Goal: Find specific page/section: Find specific page/section

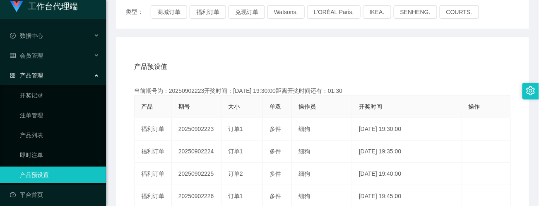
scroll to position [9, 0]
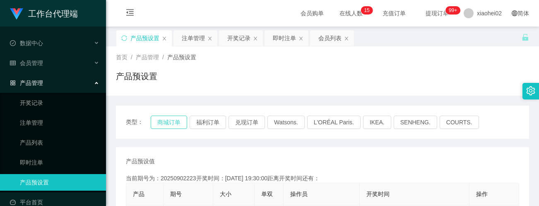
click at [173, 116] on button "商城订单" at bounding box center [169, 122] width 36 height 13
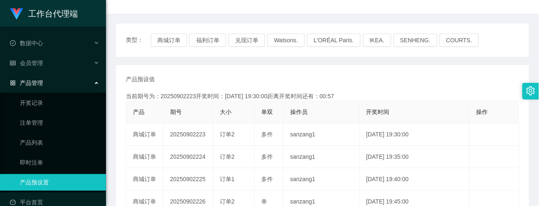
scroll to position [62, 0]
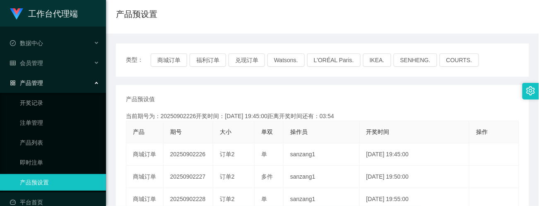
drag, startPoint x: 505, startPoint y: 30, endPoint x: 476, endPoint y: 7, distance: 36.9
click at [504, 29] on div "首页 / 产品管理 / 产品预设置 / 产品预设置" at bounding box center [322, 8] width 433 height 49
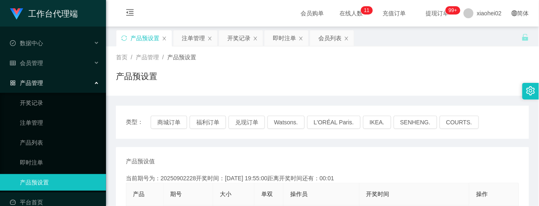
scroll to position [55, 0]
drag, startPoint x: 247, startPoint y: 75, endPoint x: 255, endPoint y: 71, distance: 8.7
click at [247, 75] on div "产品预设置" at bounding box center [322, 79] width 413 height 19
click at [68, 178] on link "产品预设置" at bounding box center [59, 182] width 79 height 17
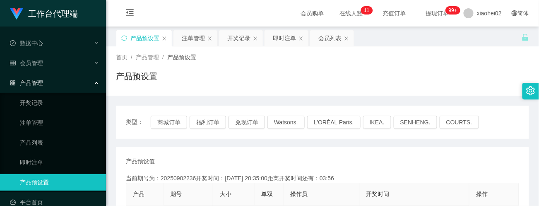
scroll to position [110, 0]
